Goal: Information Seeking & Learning: Check status

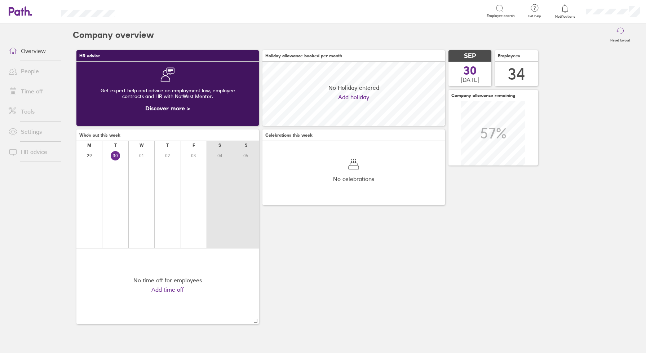
scroll to position [64, 182]
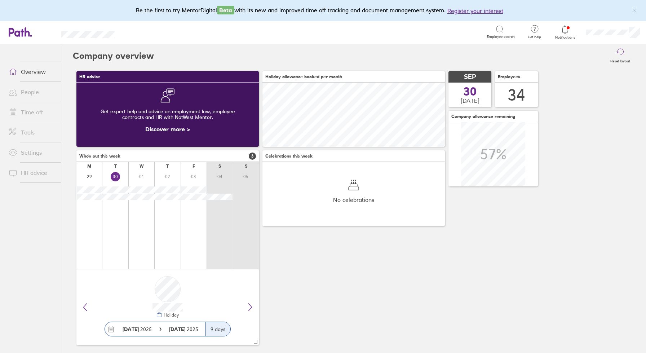
click at [29, 111] on link "Time off" at bounding box center [32, 112] width 58 height 14
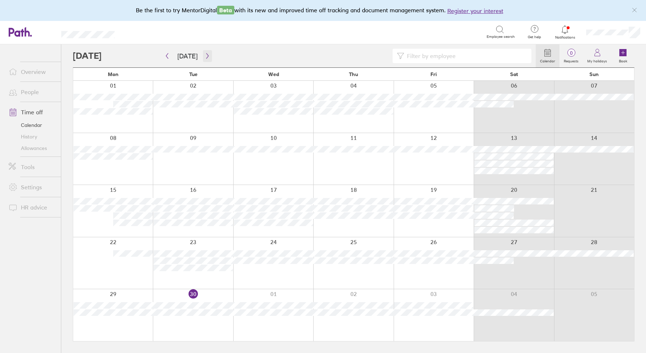
click at [205, 54] on icon "button" at bounding box center [207, 56] width 5 height 6
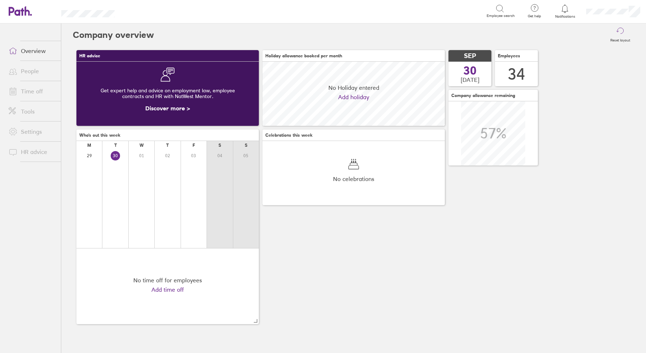
scroll to position [64, 182]
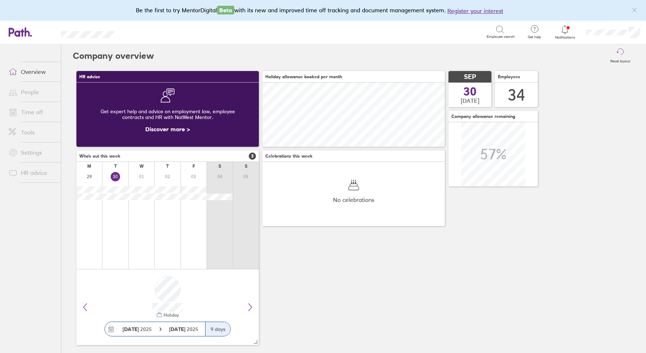
click at [28, 91] on link "People" at bounding box center [32, 92] width 58 height 14
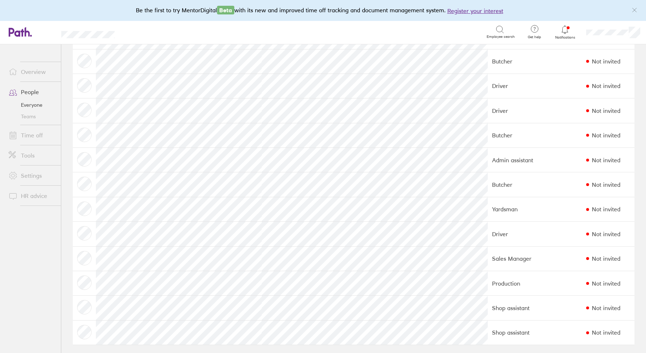
scroll to position [577, 0]
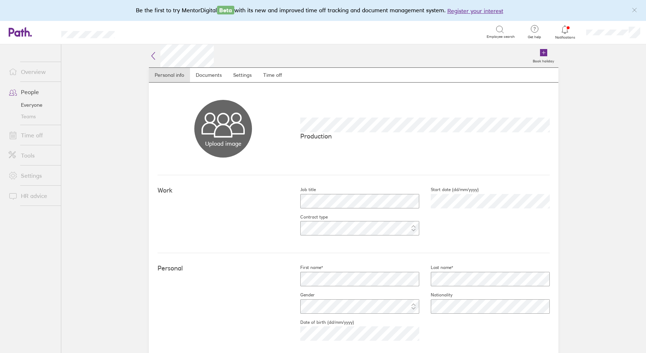
click at [28, 136] on link "Time off" at bounding box center [32, 135] width 58 height 14
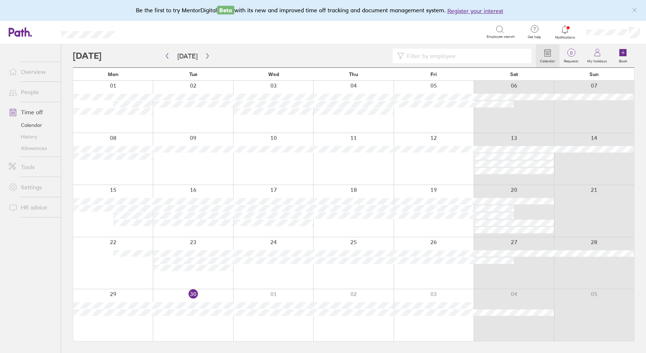
click at [30, 90] on link "People" at bounding box center [32, 92] width 58 height 14
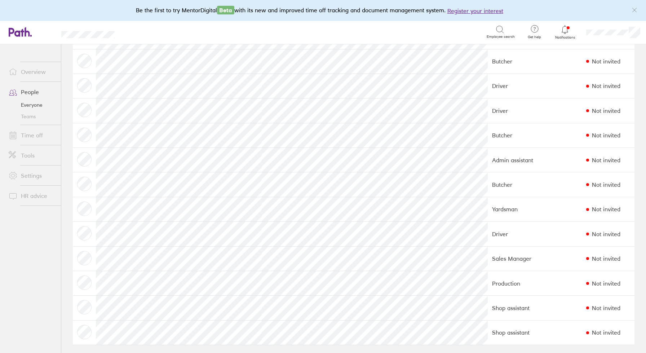
scroll to position [577, 0]
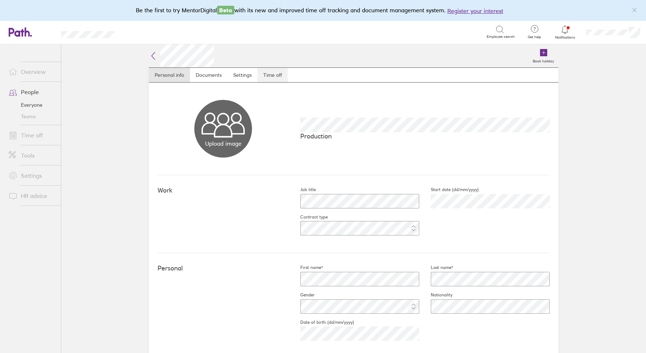
click at [272, 74] on link "Time off" at bounding box center [272, 75] width 30 height 14
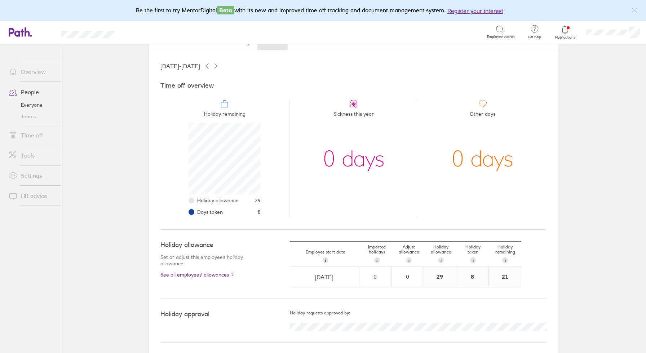
click at [360, 181] on div "0 days" at bounding box center [354, 159] width 62 height 72
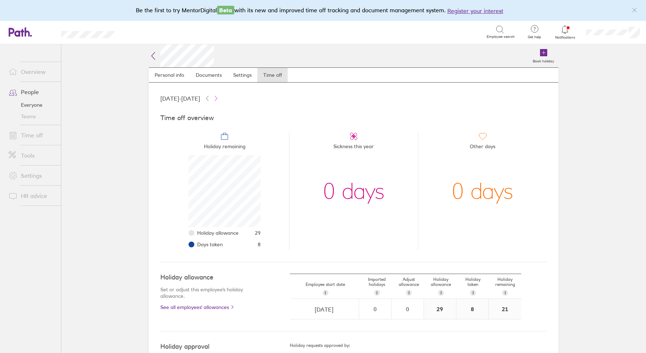
click at [217, 98] on icon at bounding box center [216, 98] width 2 height 5
click at [210, 99] on icon at bounding box center [207, 99] width 6 height 6
click at [219, 96] on icon at bounding box center [216, 99] width 6 height 6
click at [210, 98] on icon at bounding box center [207, 99] width 6 height 6
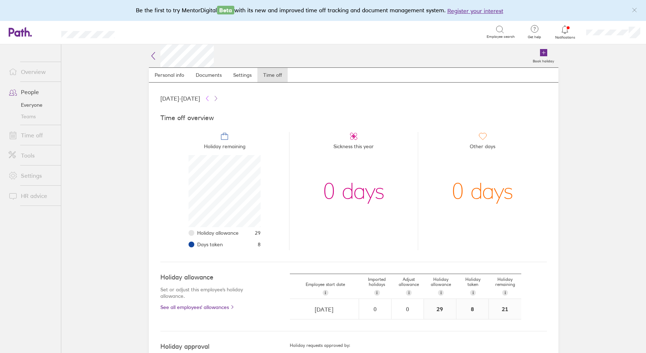
click at [210, 98] on icon at bounding box center [207, 99] width 6 height 6
click at [219, 97] on icon at bounding box center [216, 99] width 6 height 6
click at [210, 97] on icon at bounding box center [207, 99] width 6 height 6
click at [176, 73] on link "Personal info" at bounding box center [169, 75] width 41 height 14
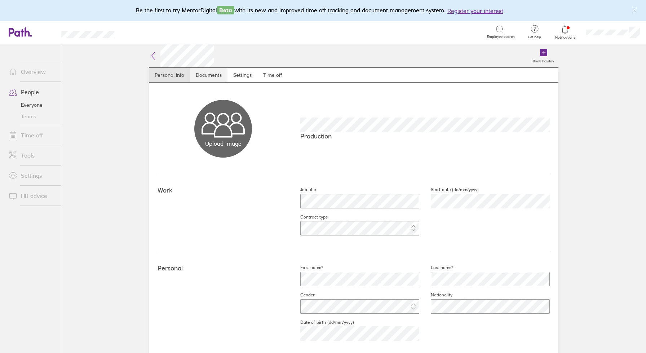
click at [211, 74] on link "Documents" at bounding box center [208, 75] width 37 height 14
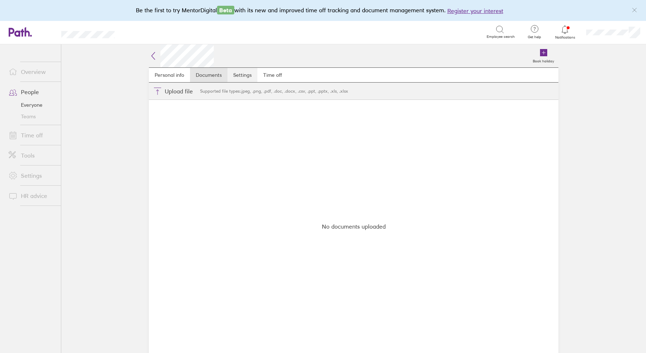
click at [239, 76] on link "Settings" at bounding box center [242, 75] width 30 height 14
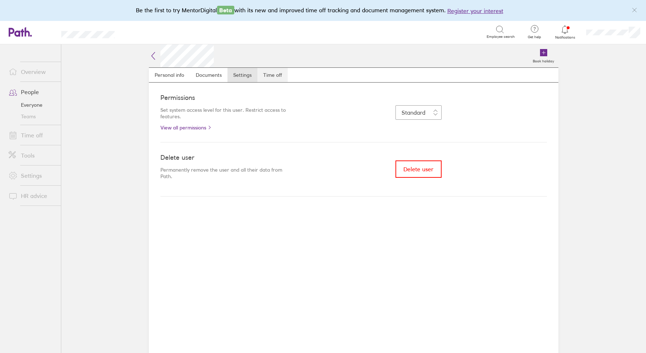
click at [272, 75] on link "Time off" at bounding box center [272, 75] width 30 height 14
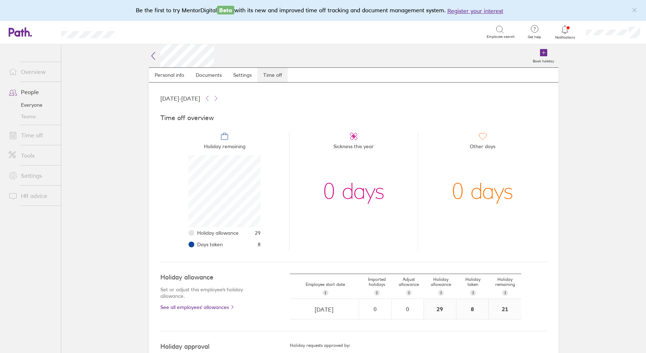
scroll to position [72, 72]
click at [33, 134] on link "Time off" at bounding box center [32, 135] width 58 height 14
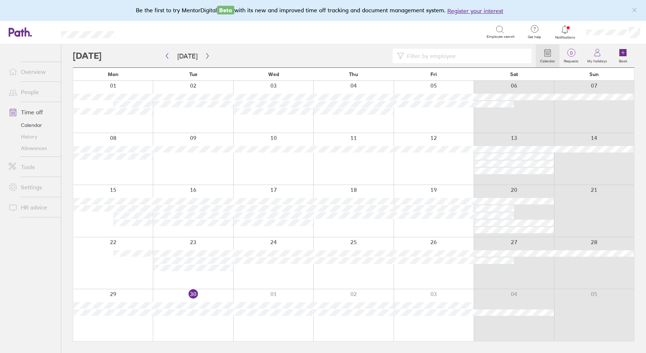
click at [452, 55] on input at bounding box center [465, 56] width 123 height 14
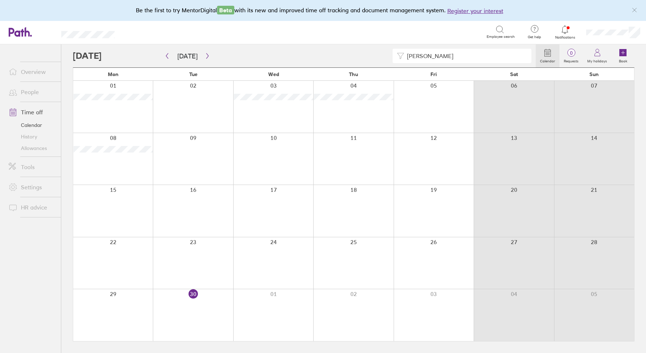
type input "William"
drag, startPoint x: 452, startPoint y: 55, endPoint x: 549, endPoint y: 53, distance: 96.3
click at [549, 53] on icon at bounding box center [547, 52] width 9 height 9
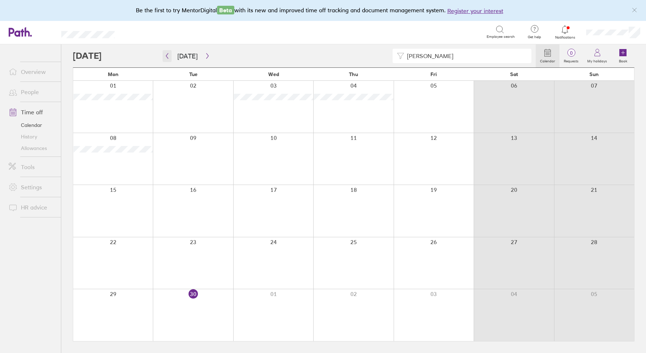
click at [166, 54] on icon "button" at bounding box center [166, 56] width 5 height 6
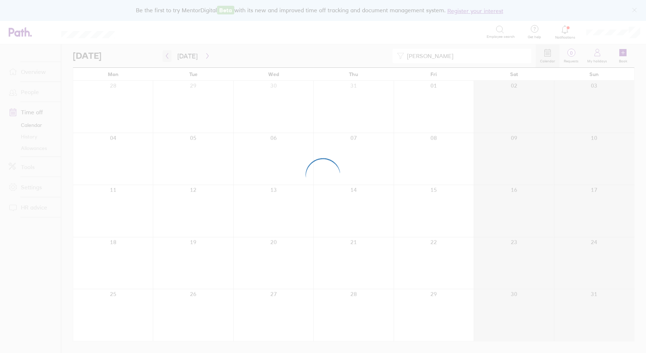
click at [166, 54] on div at bounding box center [323, 176] width 646 height 353
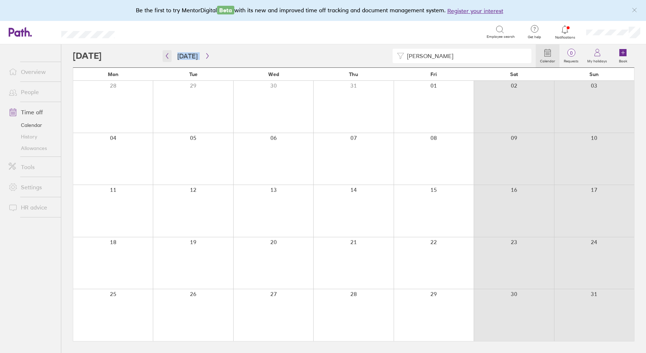
click at [166, 54] on icon "button" at bounding box center [166, 56] width 5 height 6
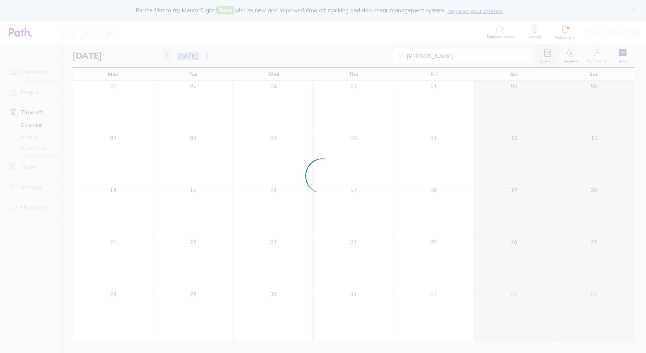
click at [166, 54] on div at bounding box center [323, 176] width 646 height 353
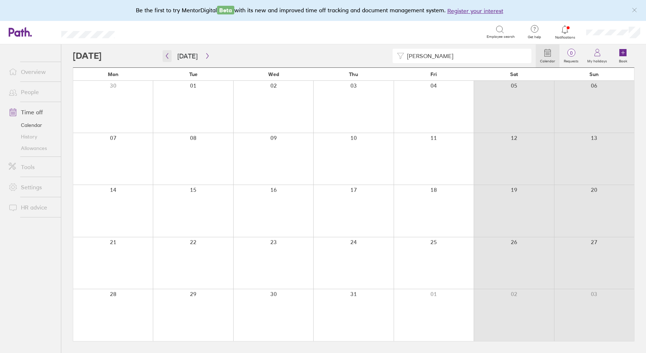
click at [166, 54] on icon "button" at bounding box center [166, 56] width 5 height 6
click at [166, 53] on button "button" at bounding box center [167, 56] width 9 height 12
click at [204, 53] on button "button" at bounding box center [207, 56] width 9 height 12
click at [205, 54] on icon "button" at bounding box center [207, 56] width 5 height 6
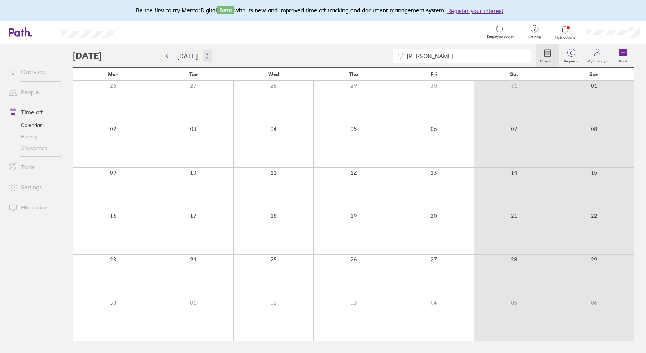
click at [205, 54] on icon "button" at bounding box center [207, 56] width 5 height 6
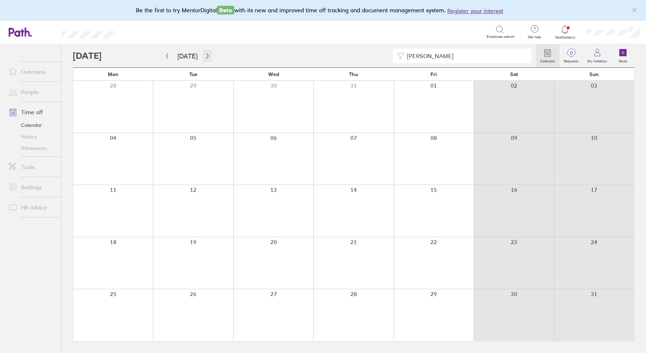
click at [205, 54] on icon "button" at bounding box center [207, 56] width 5 height 6
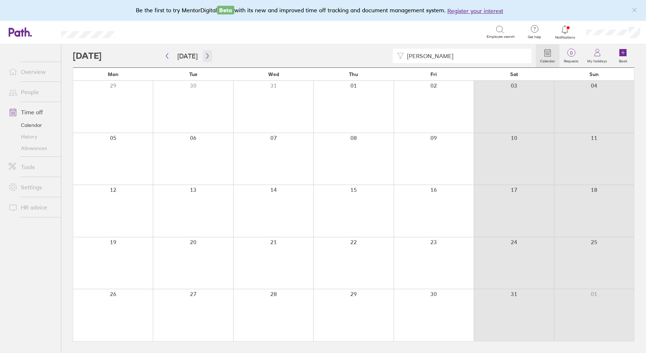
click at [205, 54] on icon "button" at bounding box center [207, 56] width 5 height 6
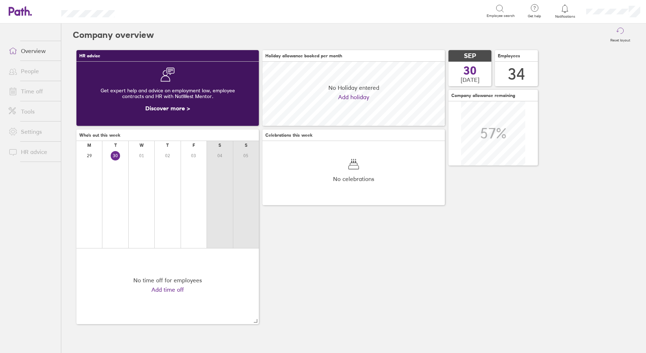
scroll to position [64, 182]
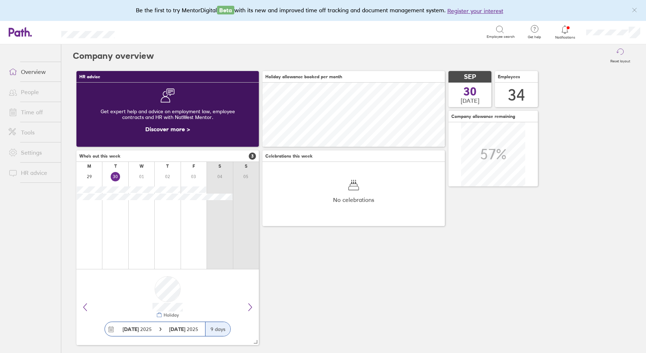
click at [31, 111] on link "Time off" at bounding box center [32, 112] width 58 height 14
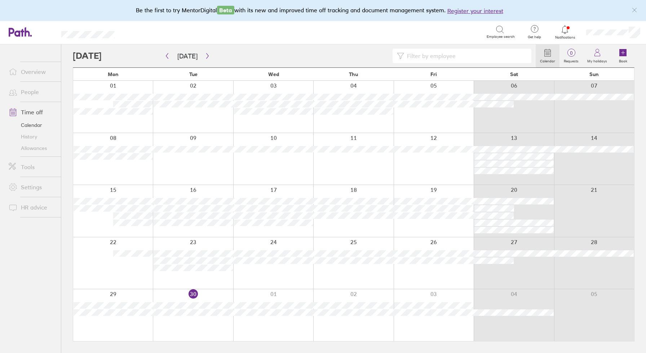
click at [499, 29] on icon at bounding box center [500, 29] width 9 height 9
click at [429, 51] on input at bounding box center [465, 56] width 123 height 14
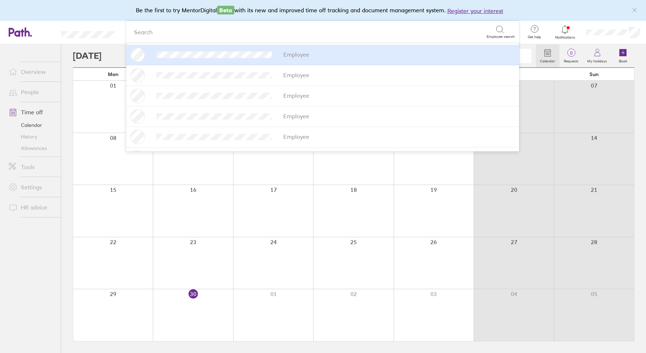
type input "anderson"
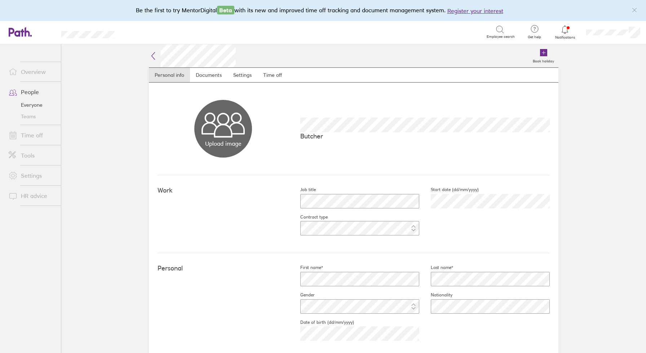
click at [30, 135] on link "Time off" at bounding box center [32, 135] width 58 height 14
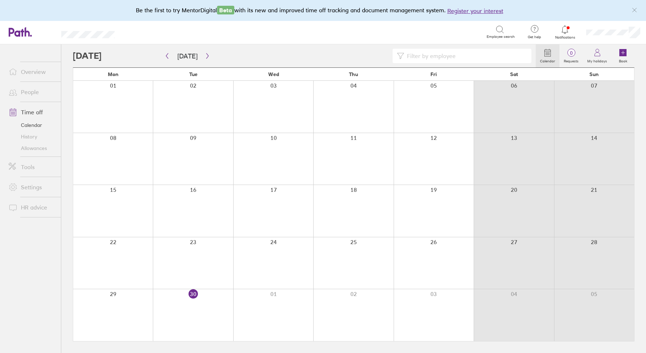
click at [434, 56] on input at bounding box center [465, 56] width 123 height 14
drag, startPoint x: 461, startPoint y: 67, endPoint x: 489, endPoint y: 57, distance: 29.7
click at [489, 57] on input "Andrew Anderson" at bounding box center [465, 56] width 123 height 14
type input "Andrew Anderson"
click at [167, 55] on icon "button" at bounding box center [166, 56] width 5 height 6
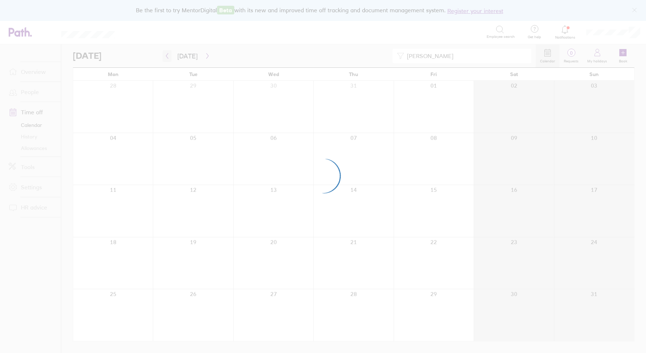
click at [167, 55] on div at bounding box center [323, 176] width 646 height 353
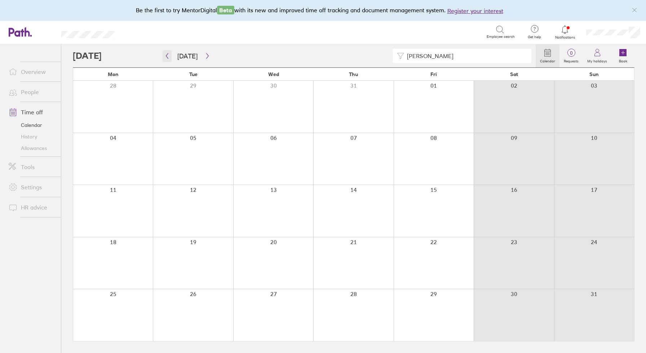
click at [167, 55] on icon "button" at bounding box center [166, 56] width 5 height 6
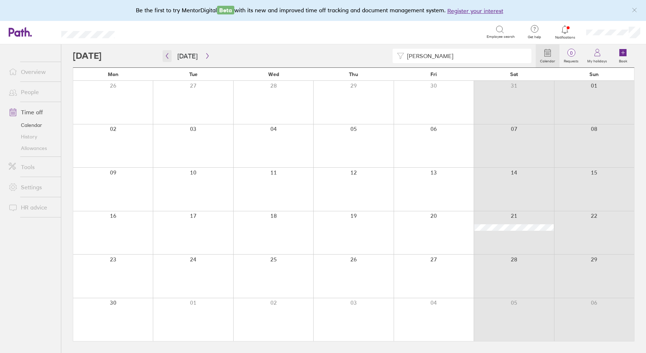
click at [167, 55] on icon "button" at bounding box center [166, 56] width 5 height 6
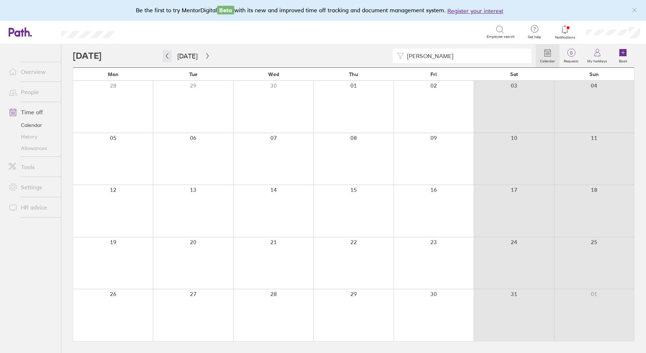
click at [167, 55] on icon "button" at bounding box center [166, 56] width 5 height 6
click at [205, 56] on icon "button" at bounding box center [207, 56] width 5 height 6
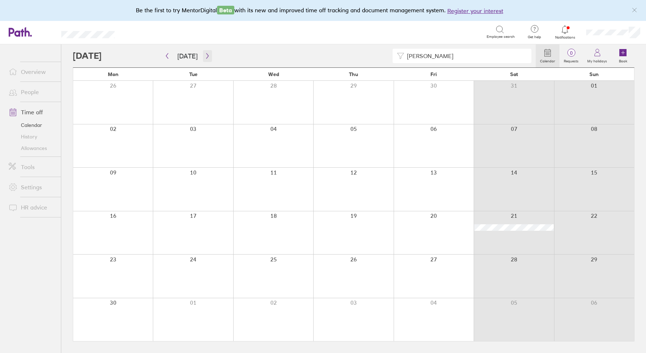
click at [205, 56] on icon "button" at bounding box center [207, 56] width 5 height 6
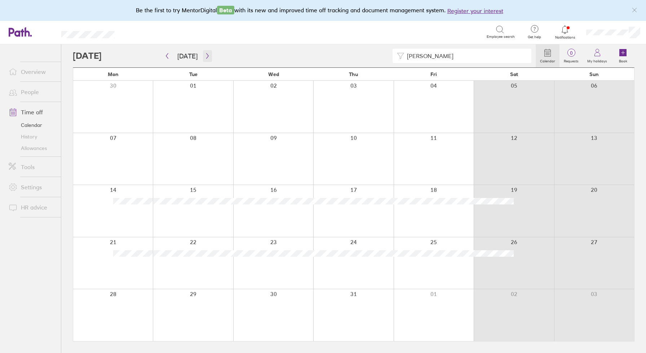
click at [205, 56] on icon "button" at bounding box center [207, 56] width 5 height 6
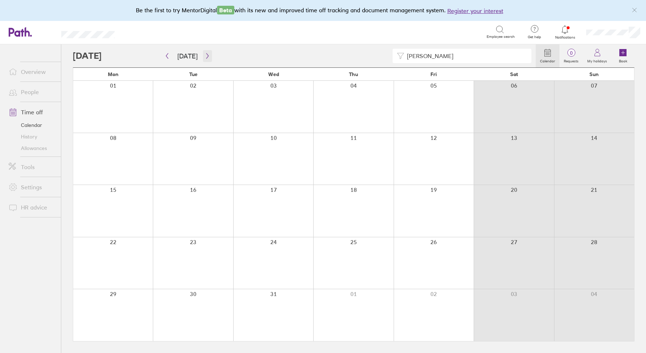
click at [205, 56] on icon "button" at bounding box center [207, 56] width 5 height 6
